Goal: Information Seeking & Learning: Compare options

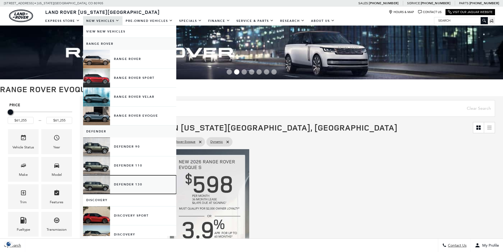
click at [102, 184] on link "Defender 130" at bounding box center [129, 184] width 93 height 19
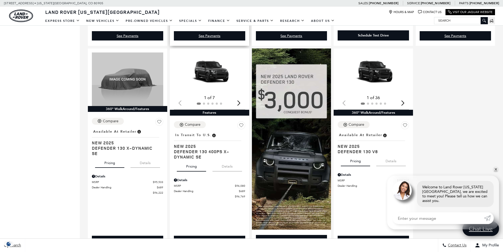
scroll to position [293, 0]
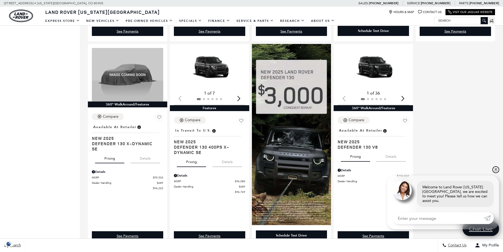
drag, startPoint x: 497, startPoint y: 174, endPoint x: 478, endPoint y: 157, distance: 25.7
click at [496, 173] on link "✕" at bounding box center [496, 169] width 6 height 6
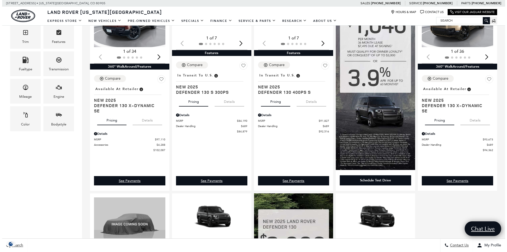
scroll to position [107, 0]
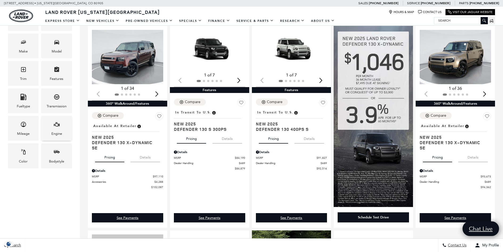
click at [54, 129] on span "Engine" at bounding box center [57, 125] width 6 height 11
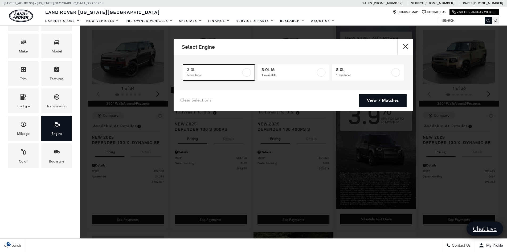
click at [247, 72] on label at bounding box center [246, 72] width 9 height 9
type input "$96,769"
checkbox input "true"
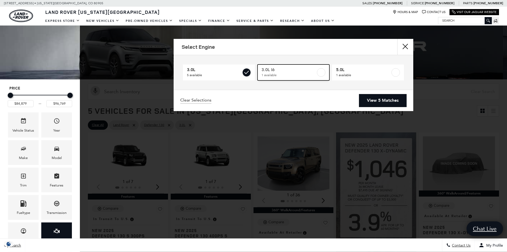
click at [324, 71] on label at bounding box center [321, 72] width 9 height 9
type input "$97,110"
checkbox input "true"
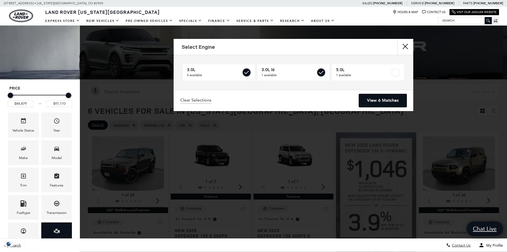
click at [384, 98] on link "View 6 Matches" at bounding box center [383, 100] width 48 height 13
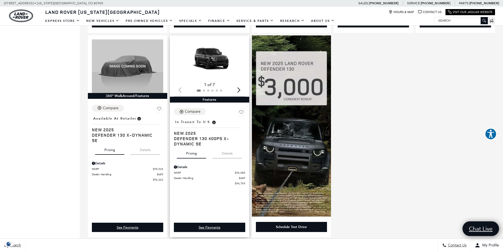
scroll to position [293, 0]
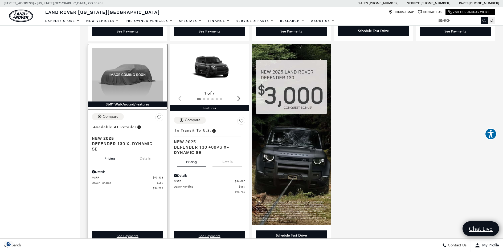
click at [133, 84] on img at bounding box center [127, 75] width 71 height 54
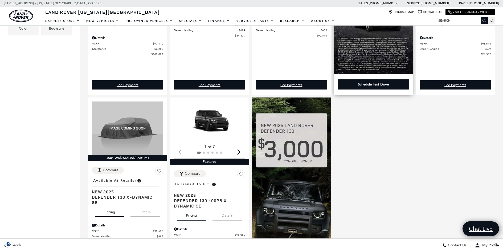
scroll to position [240, 0]
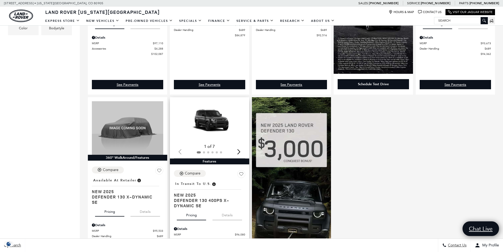
click at [222, 128] on img "1 / 2" at bounding box center [210, 121] width 72 height 40
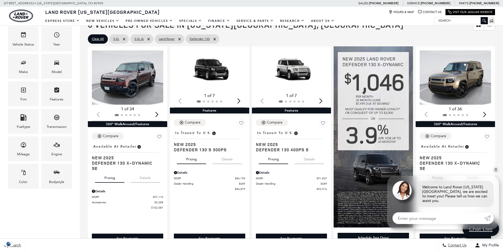
scroll to position [80, 0]
